Goal: Task Accomplishment & Management: Manage account settings

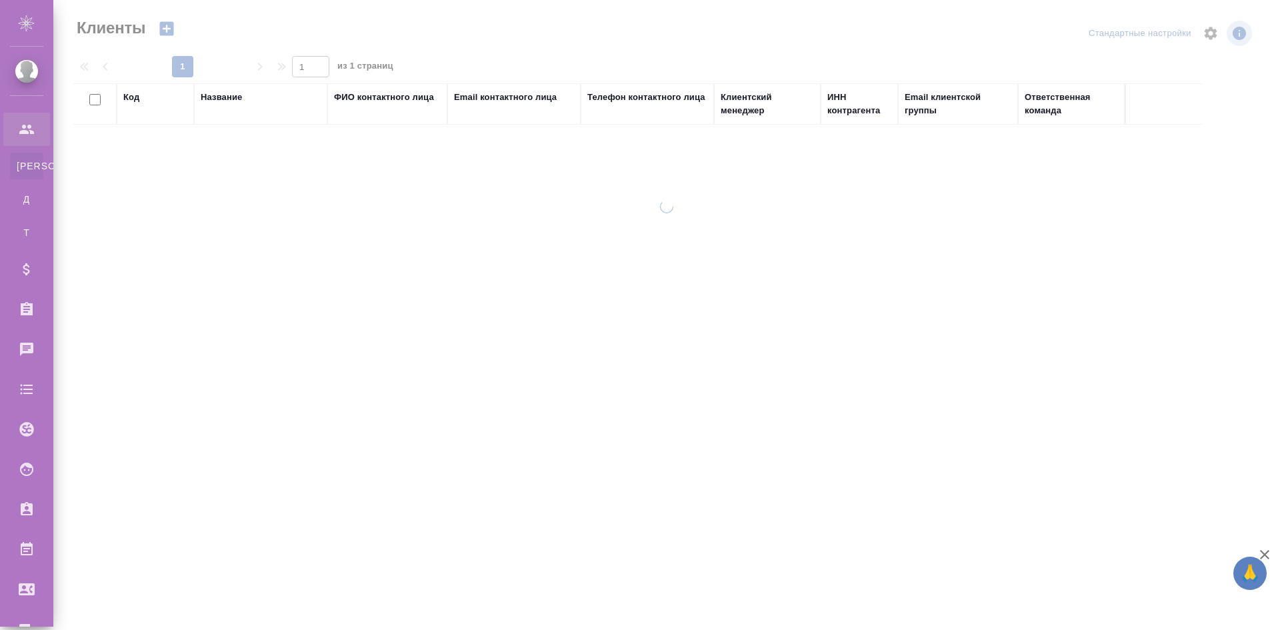
select select "RU"
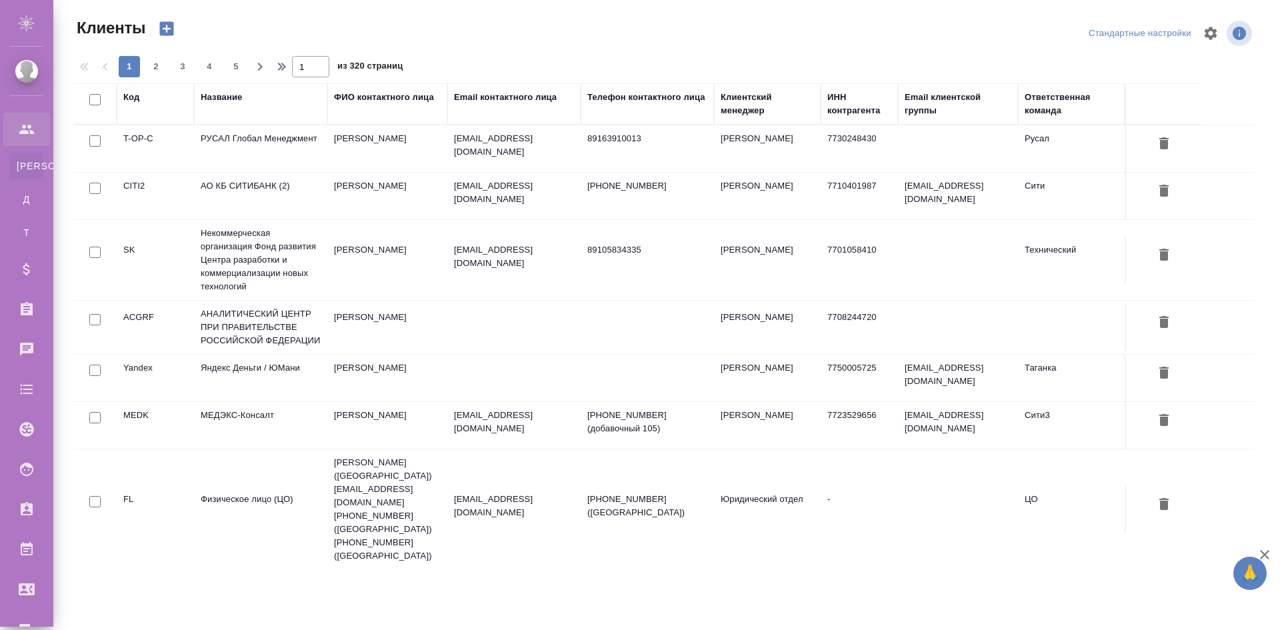
click at [868, 35] on div "Стандартные настройки" at bounding box center [1061, 33] width 387 height 32
click at [759, 143] on td "[PERSON_NAME]" at bounding box center [767, 148] width 107 height 47
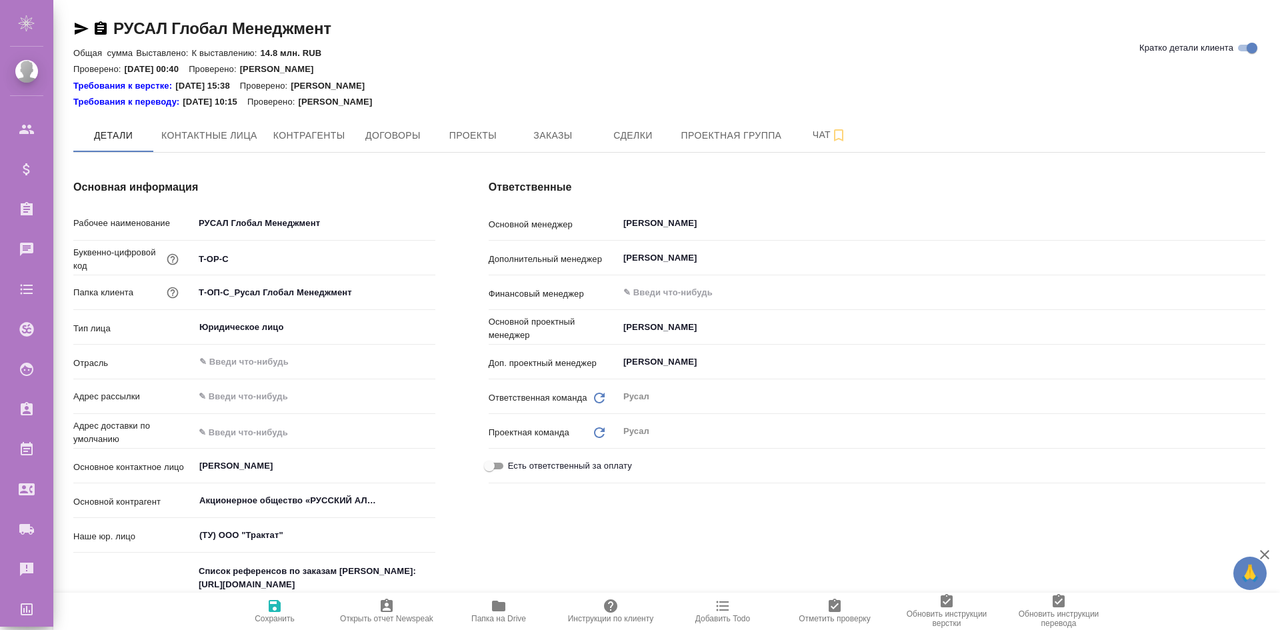
type textarea "x"
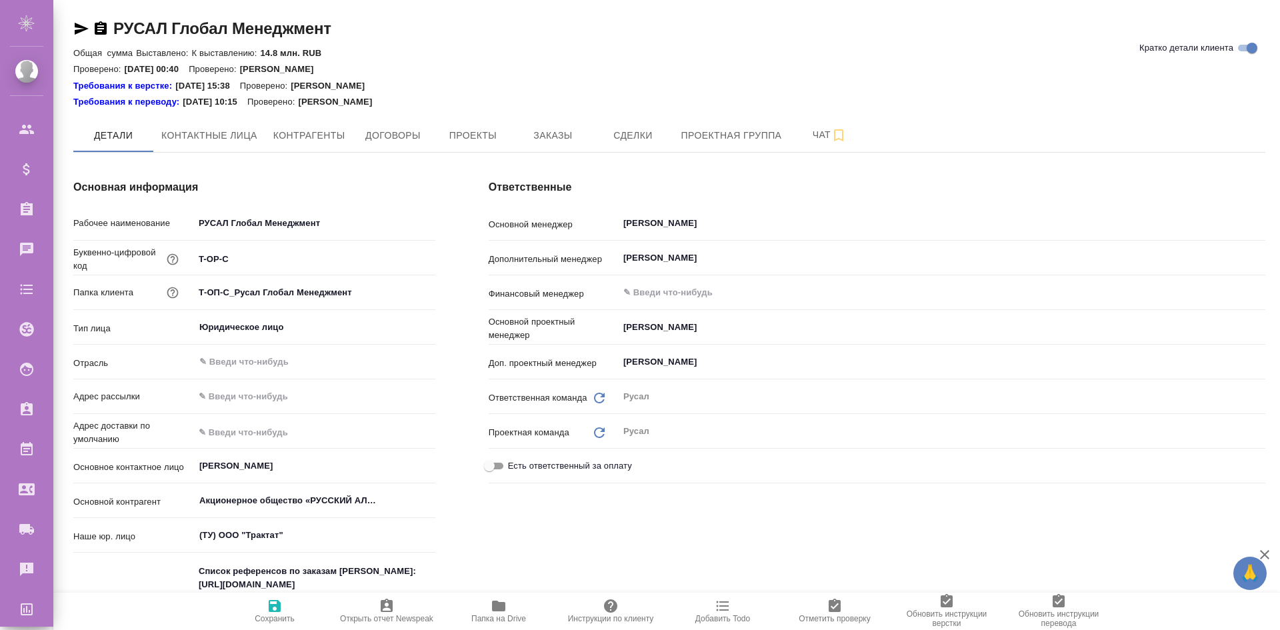
type textarea "x"
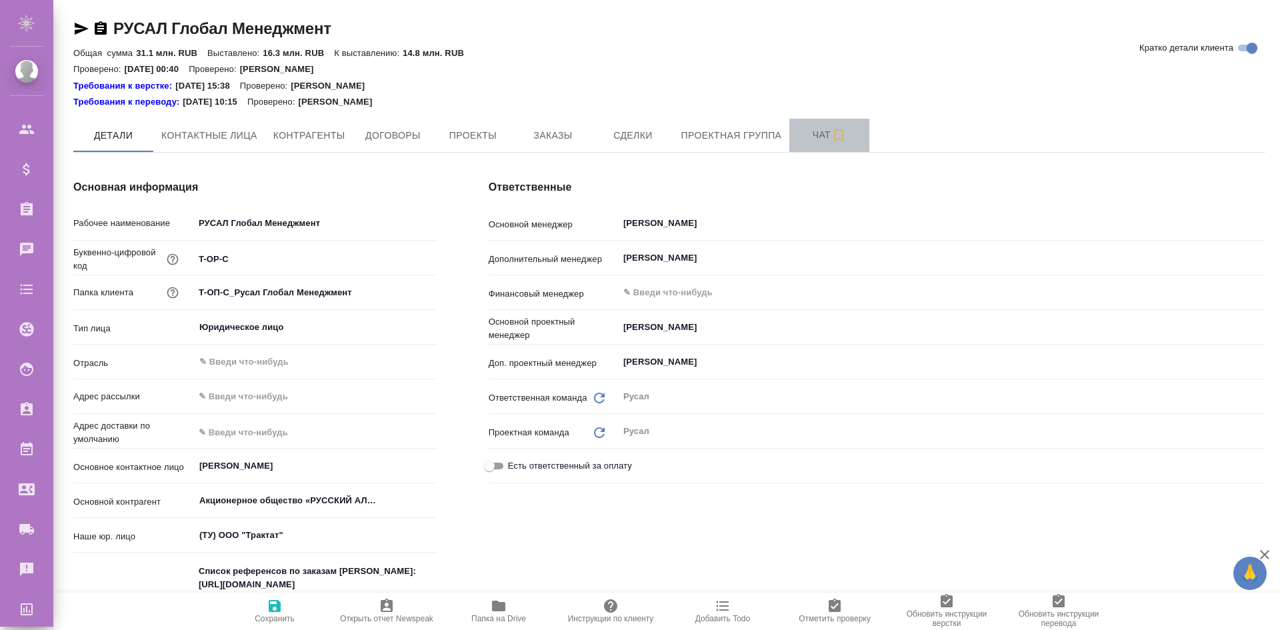
click at [822, 130] on span "Чат" at bounding box center [829, 135] width 64 height 17
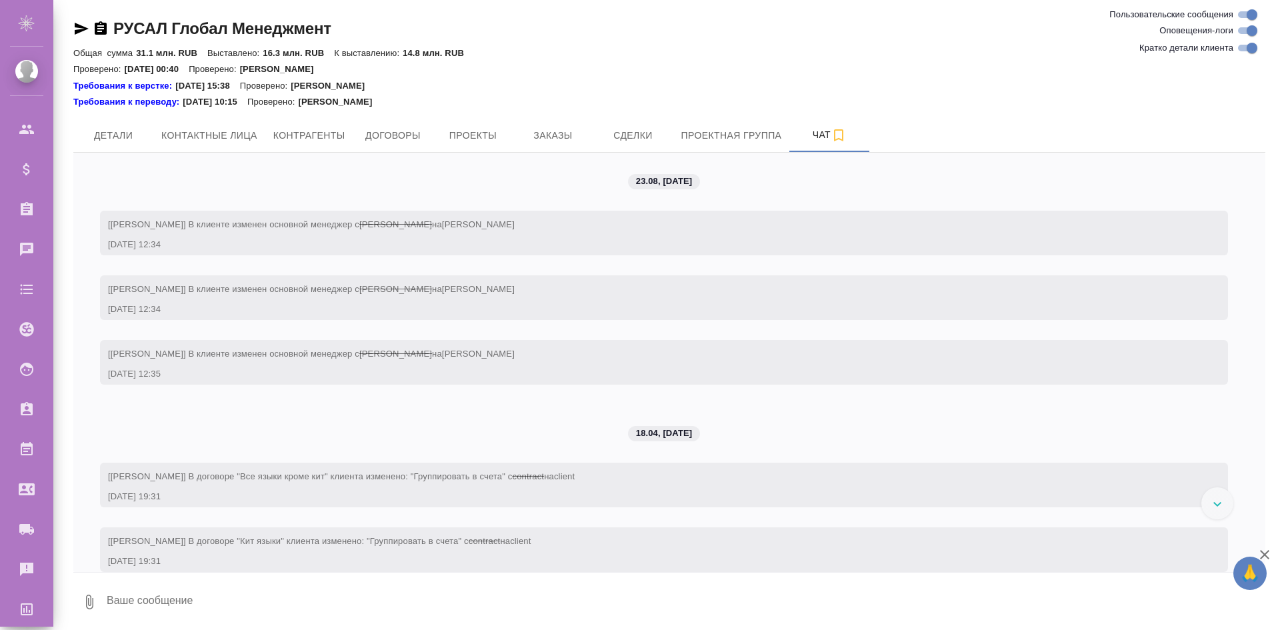
click at [1224, 507] on div at bounding box center [1217, 503] width 32 height 32
click at [1222, 505] on div at bounding box center [1217, 503] width 32 height 32
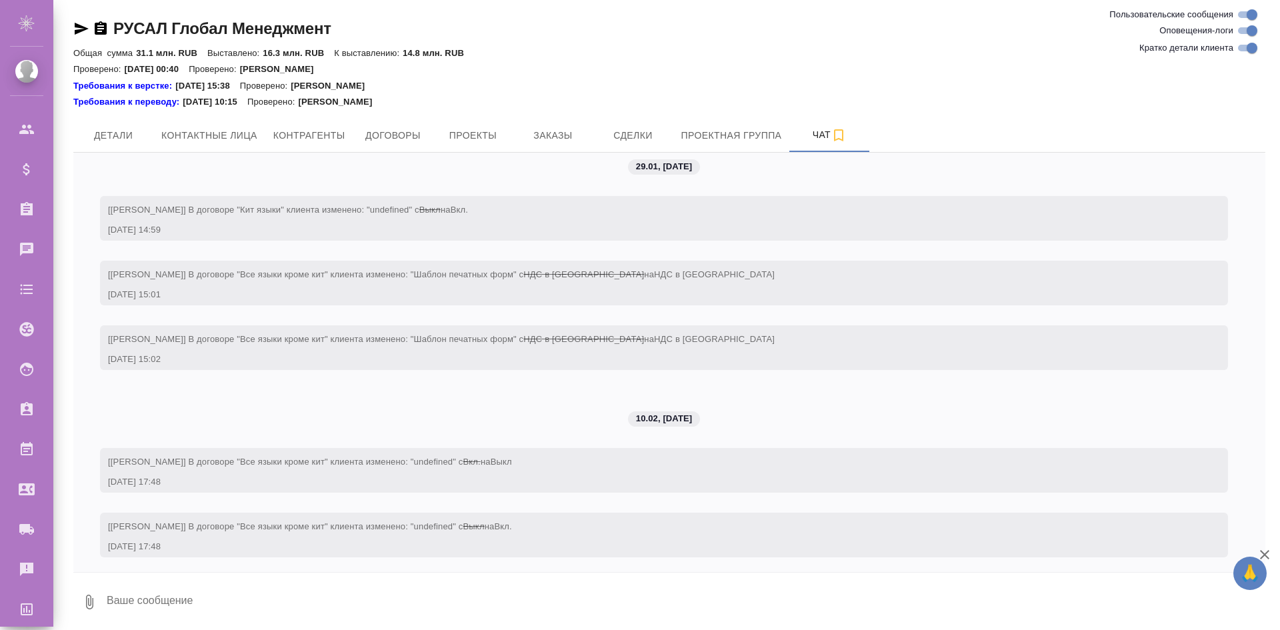
scroll to position [4549, 0]
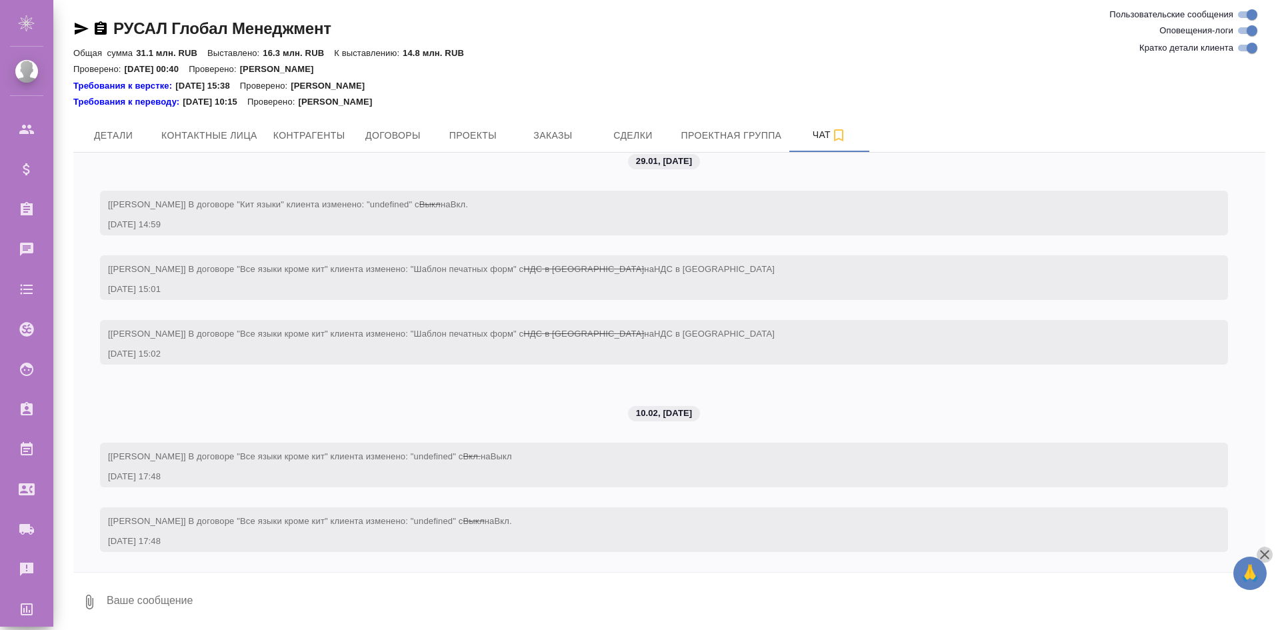
click at [1267, 554] on icon "button" at bounding box center [1265, 555] width 16 height 16
